Goal: Ask a question

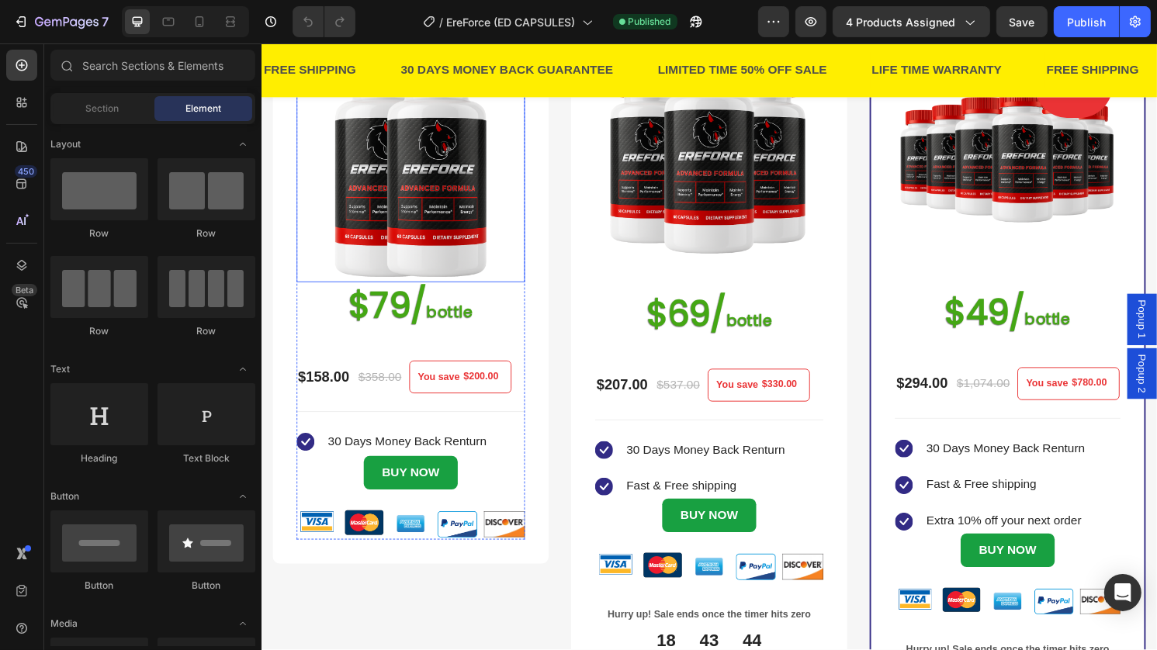
scroll to position [438, 0]
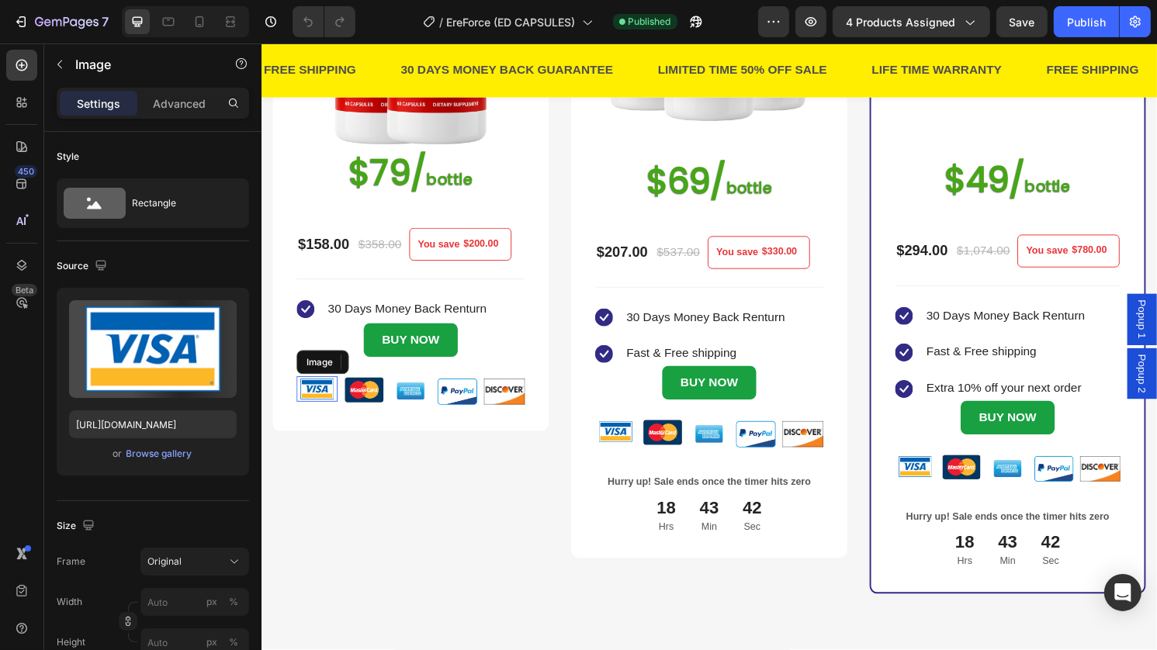
click at [319, 407] on img at bounding box center [318, 403] width 43 height 26
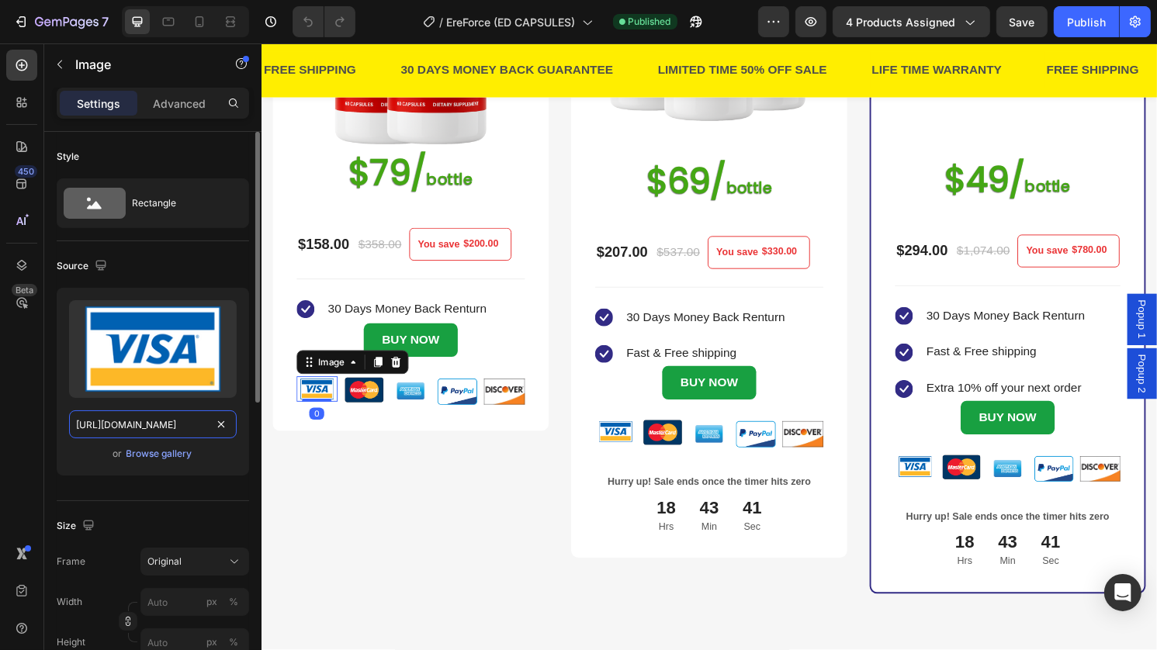
click at [185, 426] on input "https://cdn.shopify.com/s/files/1/0648/6550/1232/files/gempages_582972449511965…" at bounding box center [153, 425] width 168 height 28
click at [370, 394] on img at bounding box center [367, 404] width 43 height 28
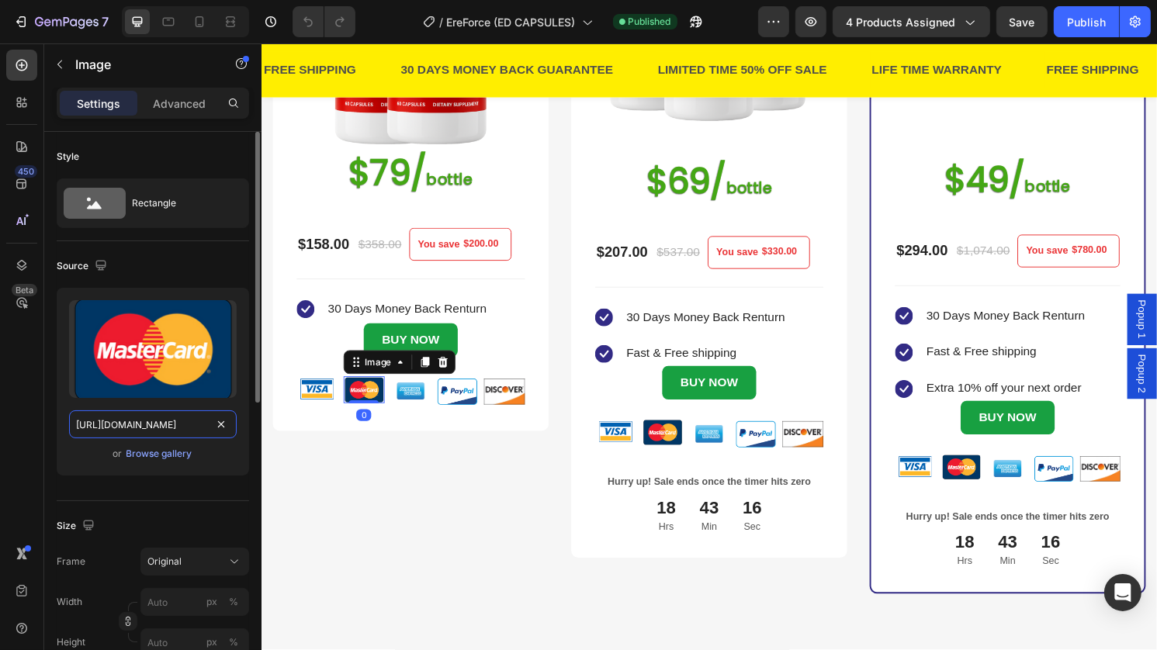
click at [163, 430] on input "https://cdn.shopify.com/s/files/1/0648/6550/1232/files/gempages_582972449511965…" at bounding box center [153, 425] width 168 height 28
click at [407, 398] on img at bounding box center [416, 406] width 43 height 32
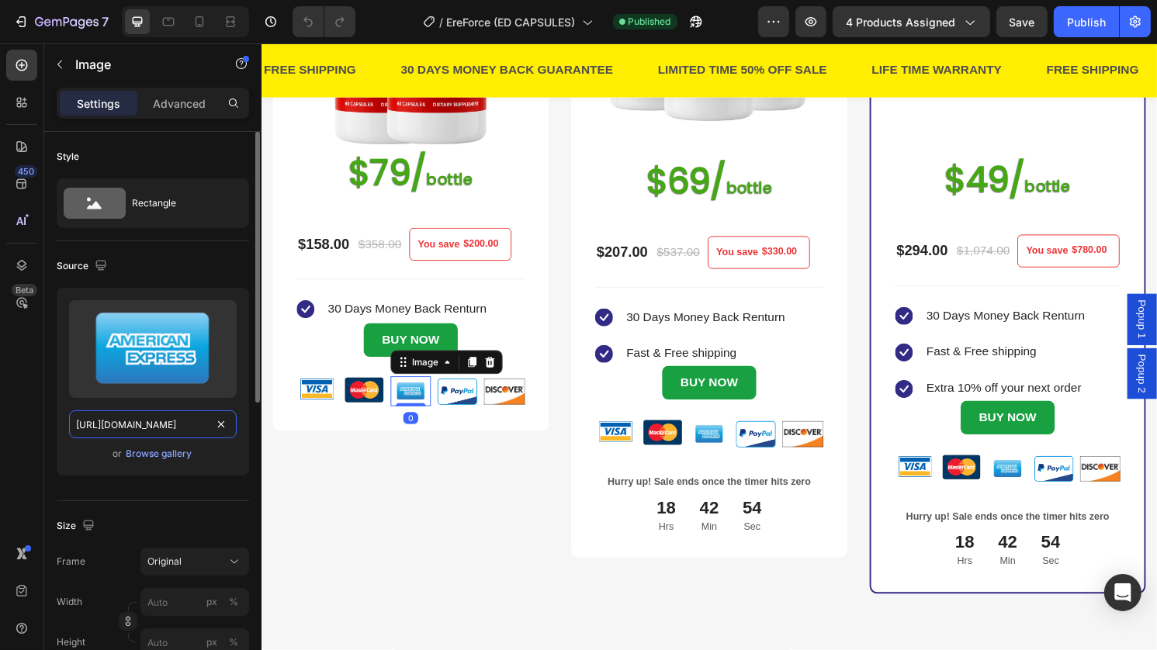
click at [179, 429] on input "https://cdn.shopify.com/s/files/1/0648/6550/1232/files/gempages_582972449511965…" at bounding box center [153, 425] width 168 height 28
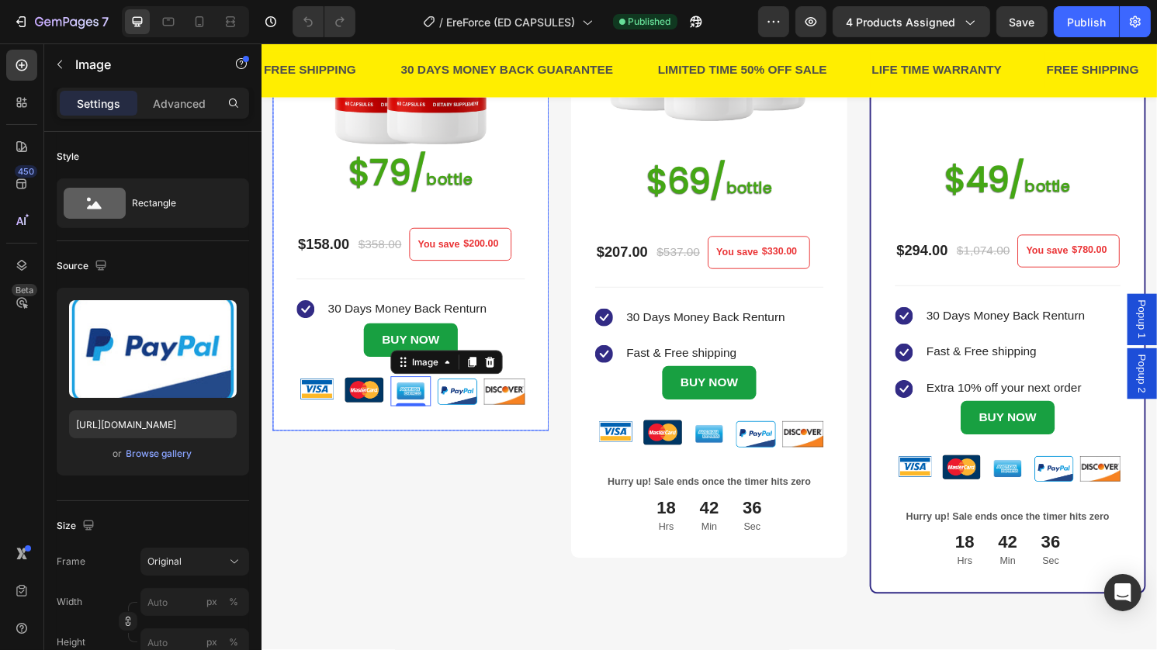
click at [458, 398] on img at bounding box center [464, 406] width 43 height 32
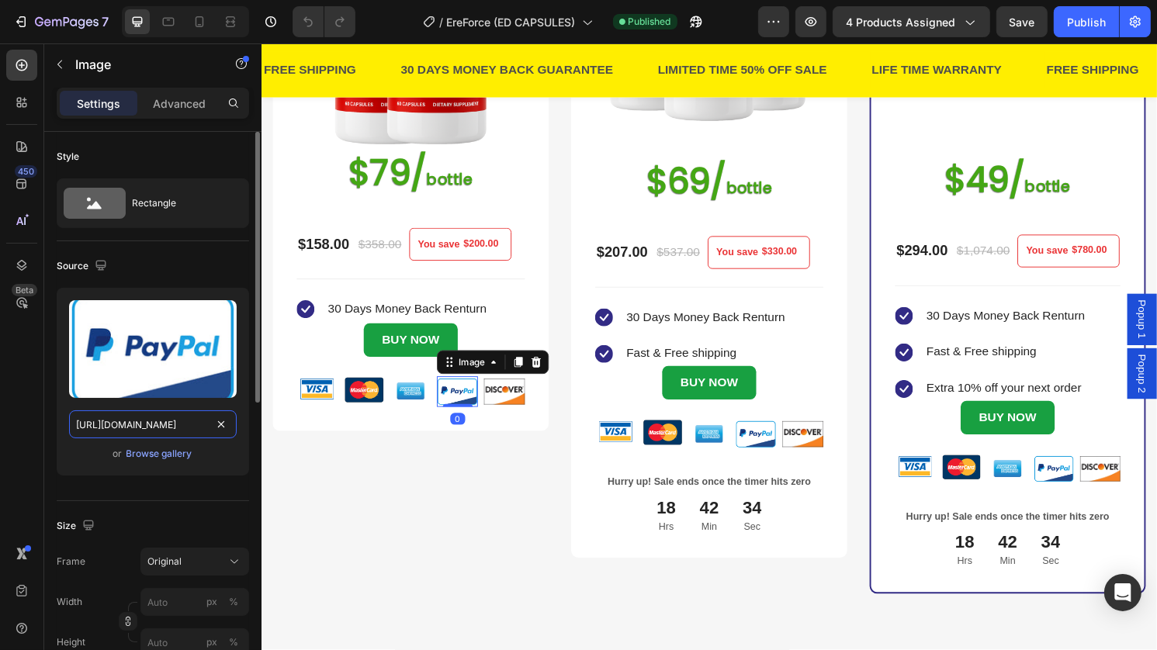
click at [161, 428] on input "https://cdn.shopify.com/s/files/1/0648/6550/1232/files/gempages_582972449511965…" at bounding box center [153, 425] width 168 height 28
click at [511, 393] on img at bounding box center [513, 406] width 43 height 27
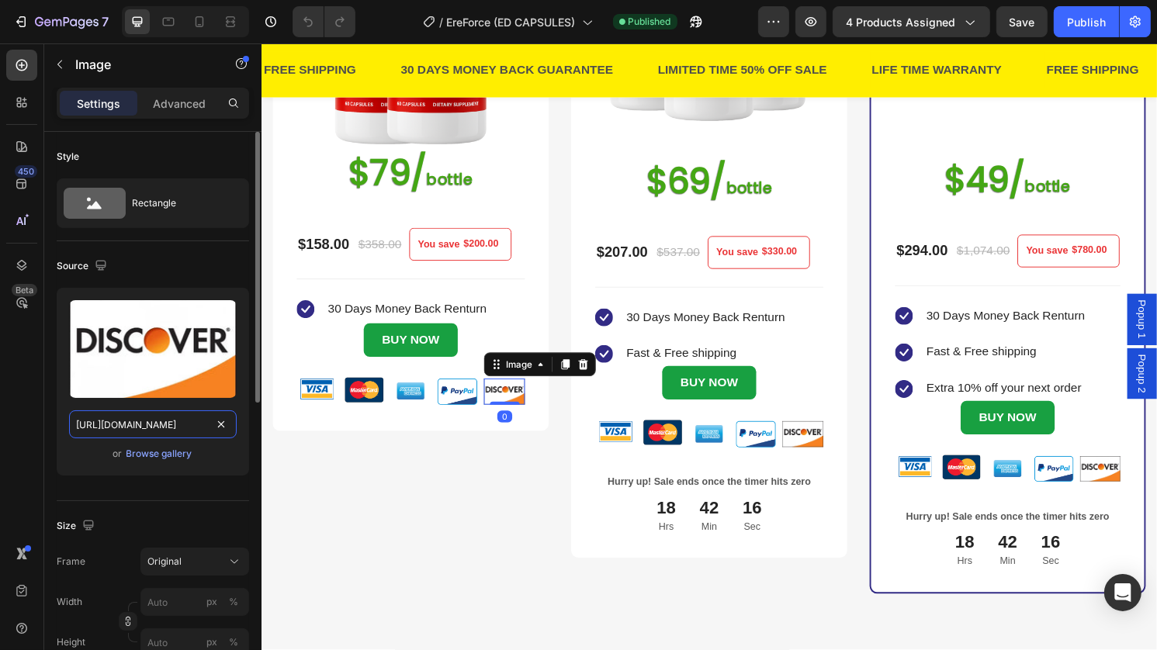
click at [108, 424] on input "https://cdn.shopify.com/s/files/1/0648/6550/1232/files/gempages_582972449511965…" at bounding box center [153, 425] width 168 height 28
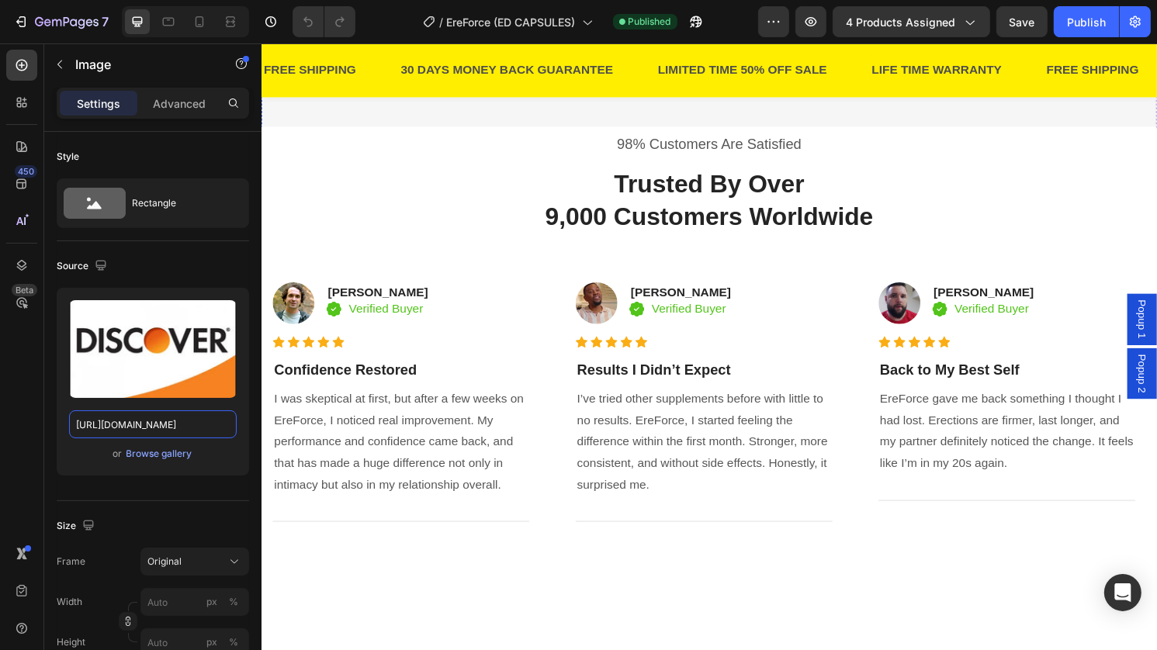
scroll to position [1028, 0]
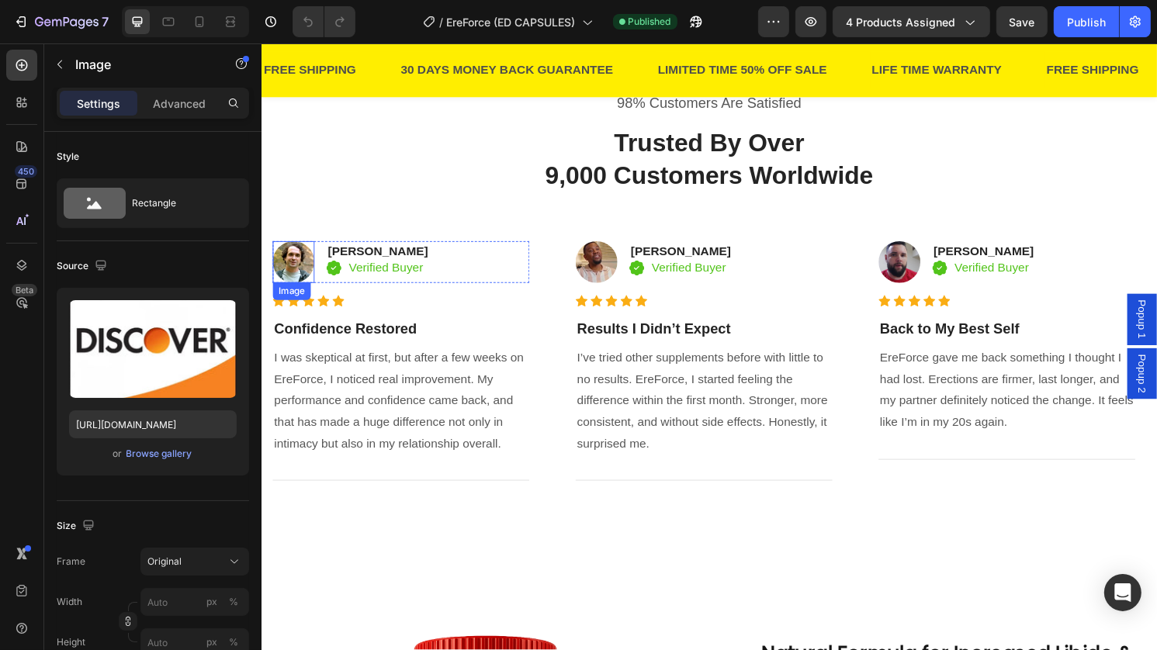
click at [302, 287] on img at bounding box center [293, 270] width 43 height 43
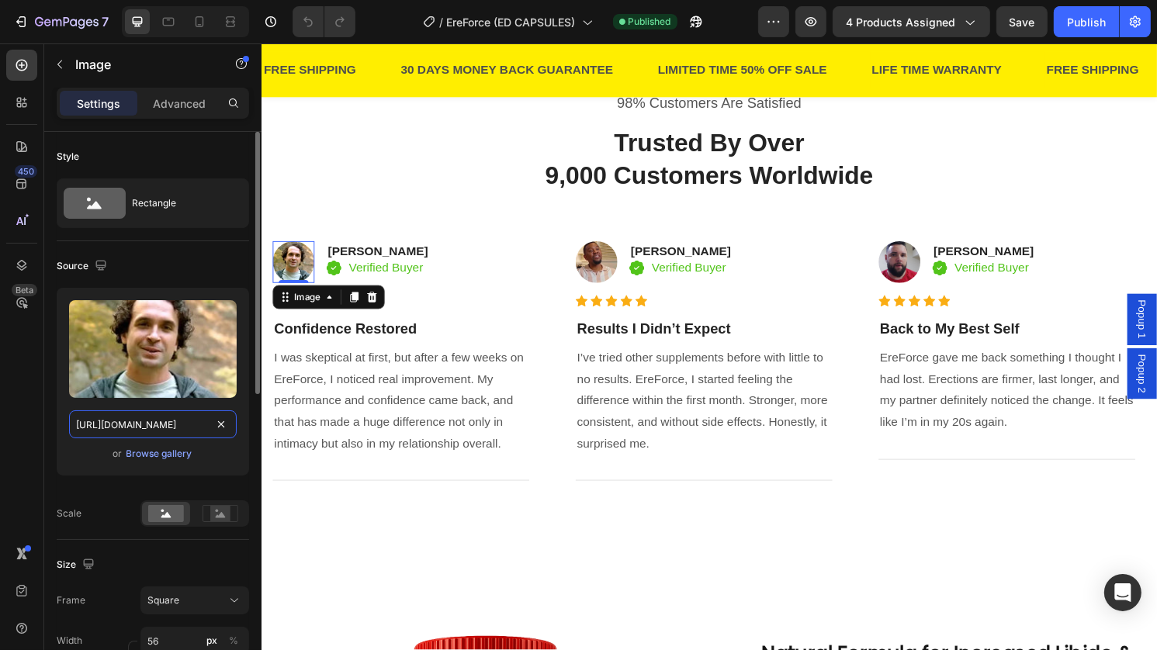
click at [145, 421] on input "https://cdn.shopify.com/s/files/1/0648/6550/1232/files/gempages_582972449511965…" at bounding box center [153, 425] width 168 height 28
click at [611, 286] on img at bounding box center [609, 270] width 43 height 43
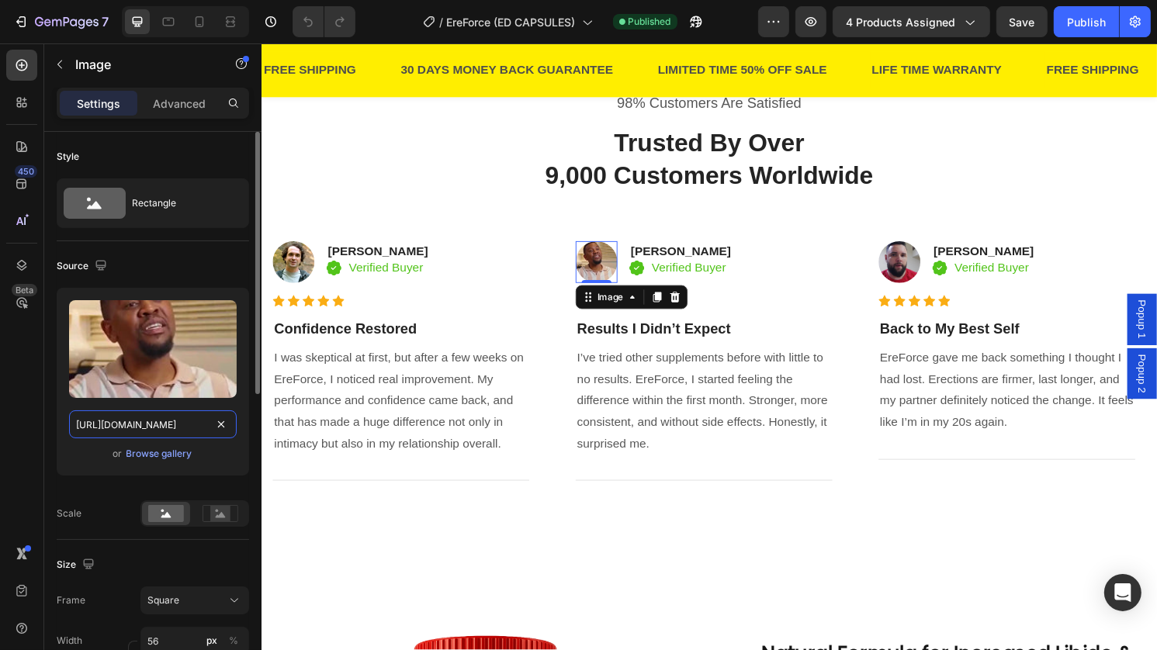
click at [138, 432] on input "https://cdn.shopify.com/s/files/1/0648/6550/1232/files/gempages_582972449511965…" at bounding box center [153, 425] width 168 height 28
click at [934, 282] on img at bounding box center [924, 270] width 43 height 43
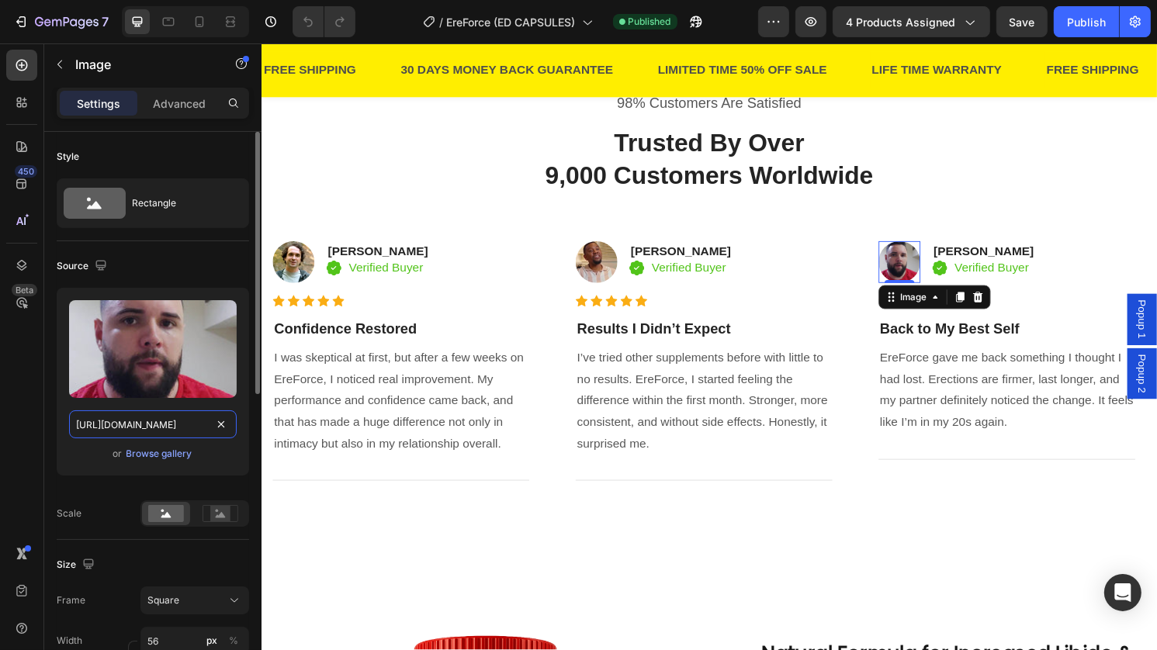
click at [165, 432] on input "https://cdn.shopify.com/s/files/1/0648/6550/1232/files/gempages_582972449511965…" at bounding box center [153, 425] width 168 height 28
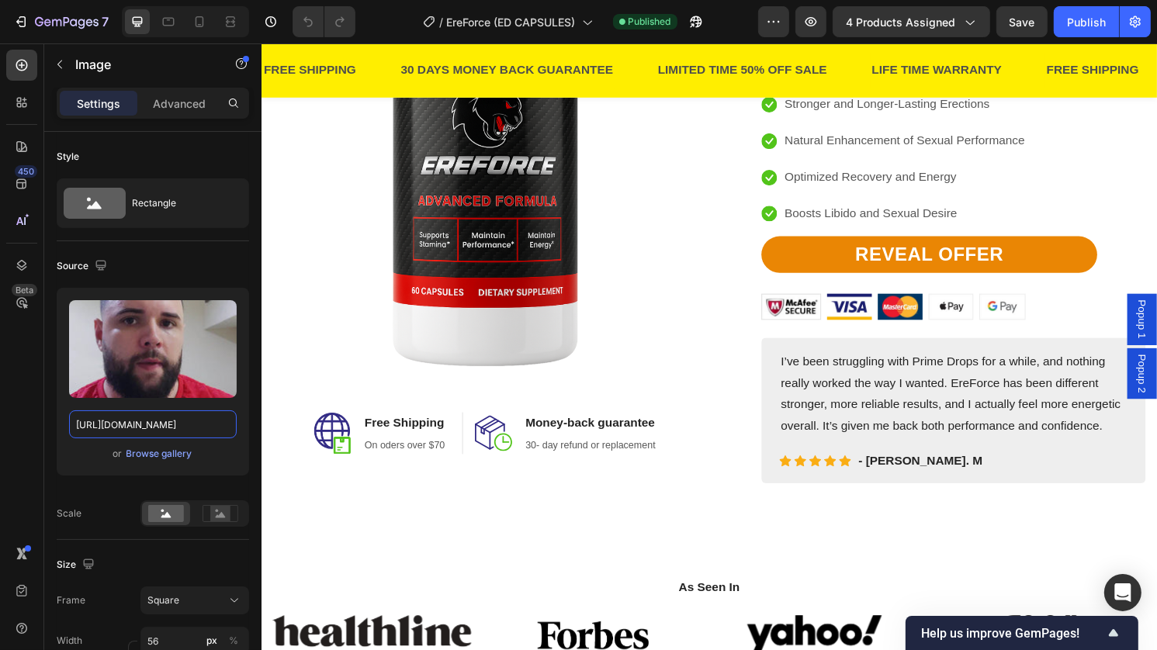
scroll to position [2027, 0]
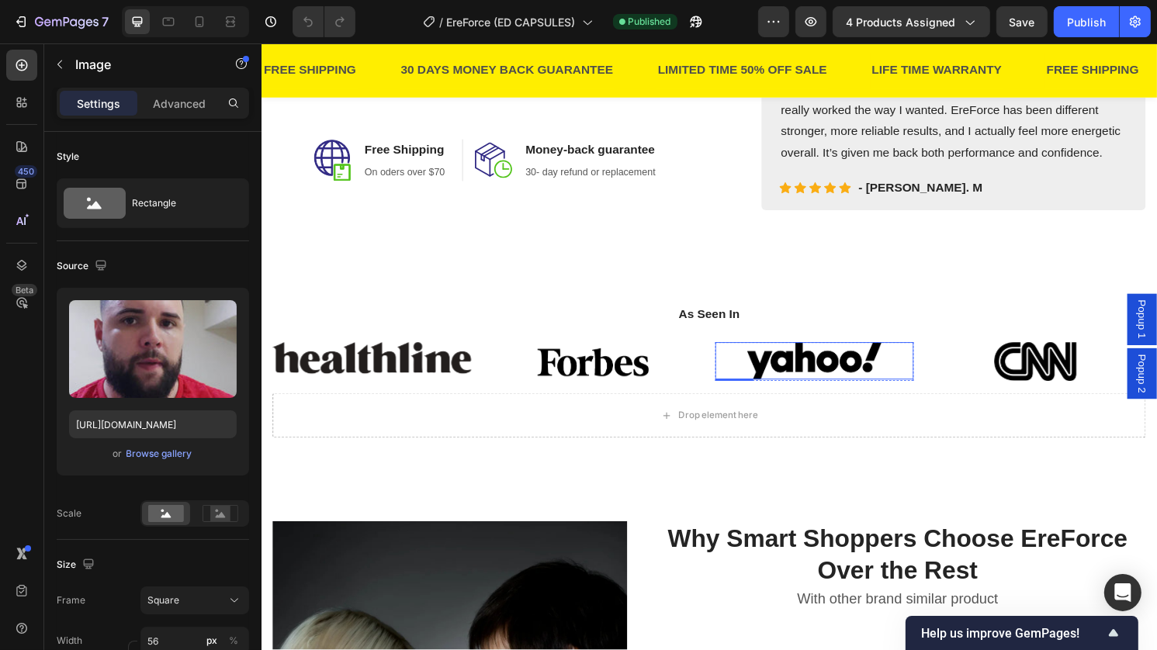
click at [827, 376] on img at bounding box center [836, 374] width 140 height 39
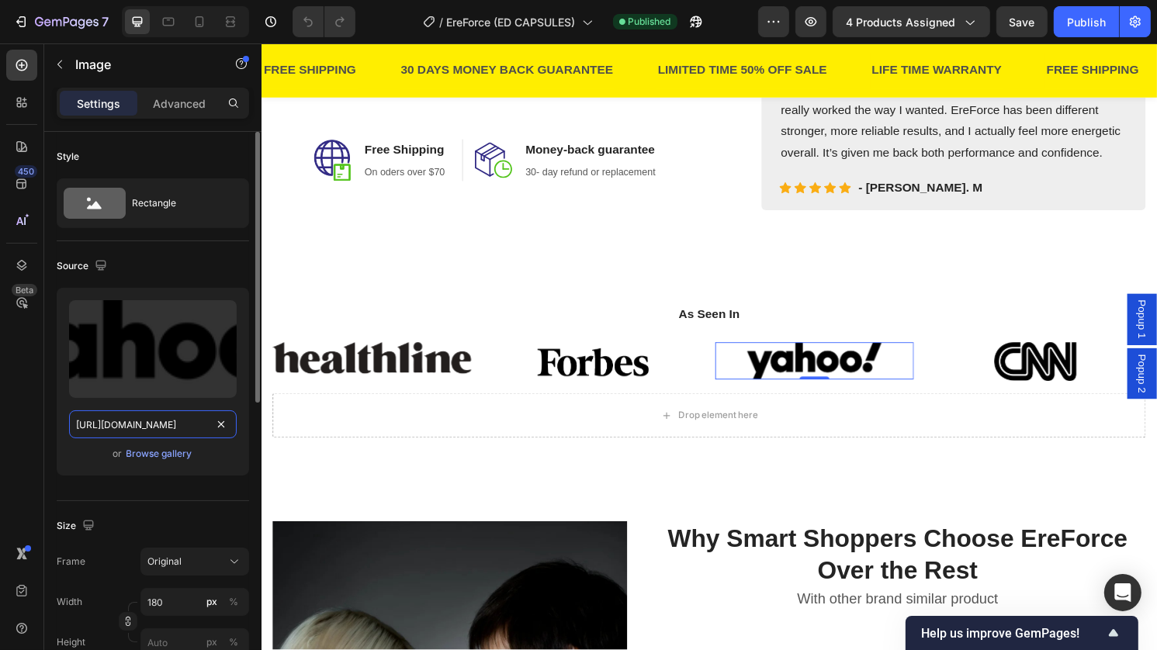
click at [168, 430] on input "https://cdn.shopify.com/s/files/1/0648/6550/1232/files/gempages_582972449511965…" at bounding box center [153, 425] width 168 height 28
